Goal: Navigation & Orientation: Find specific page/section

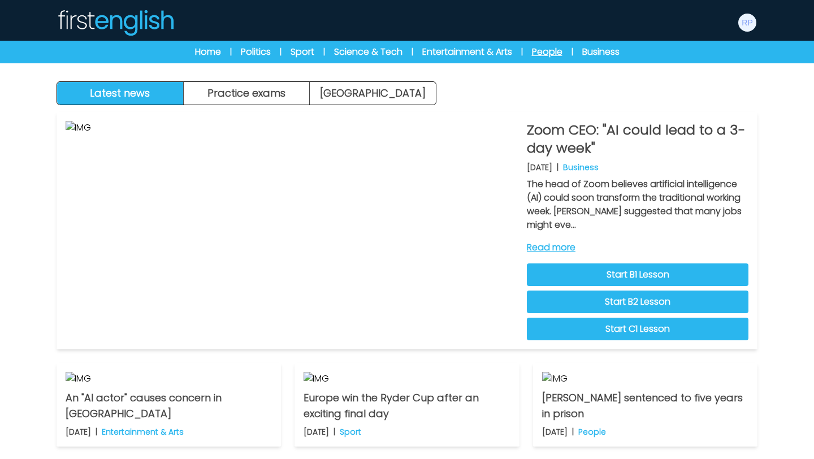
click at [542, 51] on link "People" at bounding box center [547, 52] width 31 height 14
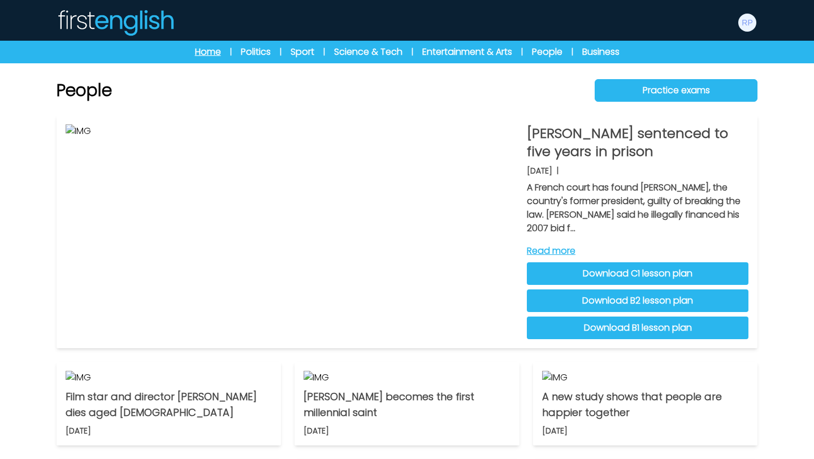
click at [206, 52] on link "Home" at bounding box center [208, 52] width 26 height 14
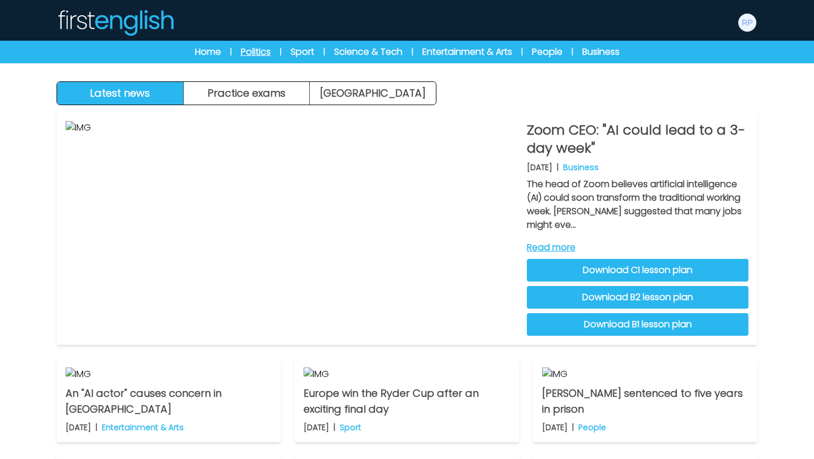
click at [254, 57] on link "Politics" at bounding box center [256, 52] width 30 height 14
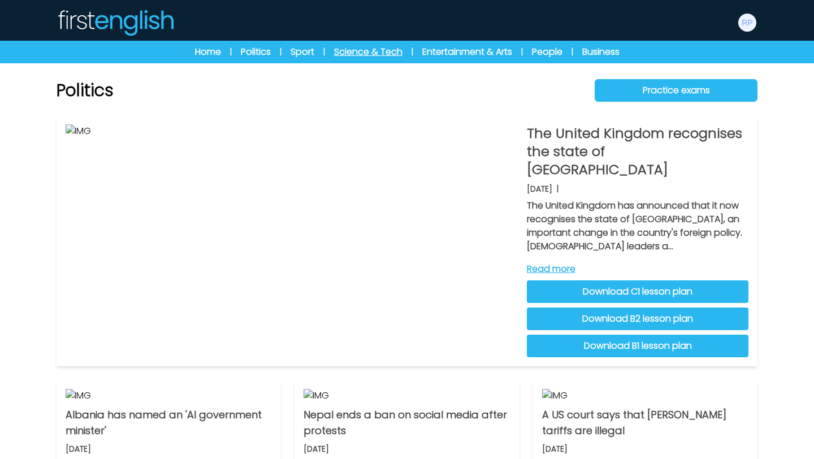
click at [388, 52] on link "Science & Tech" at bounding box center [368, 52] width 68 height 14
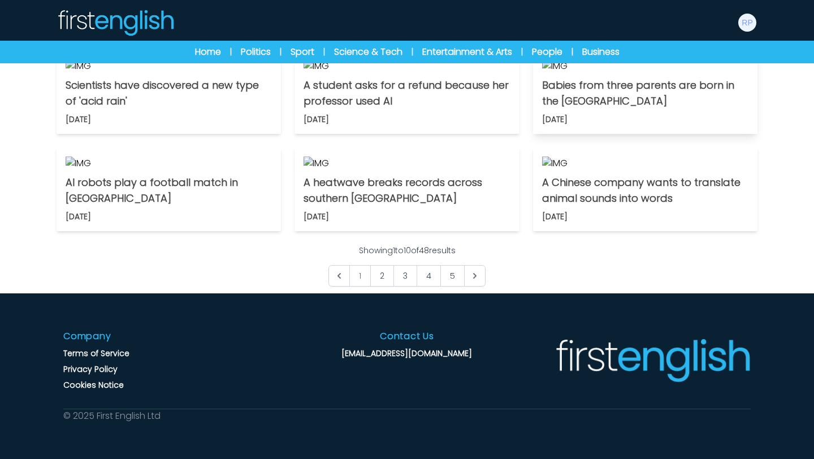
scroll to position [708, 0]
